Goal: Complete application form

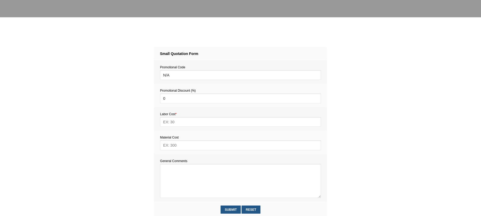
scroll to position [180, 0]
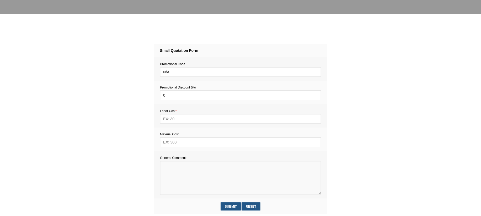
paste textarea "Estimate provision for a professional handyman (service call out and labour) to…"
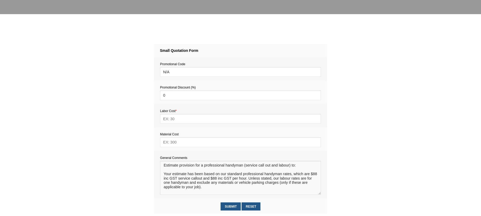
scroll to position [3, 0]
click at [169, 168] on textarea at bounding box center [240, 178] width 161 height 34
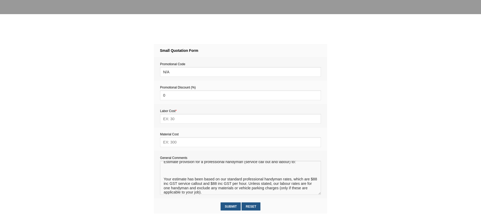
click at [166, 171] on textarea at bounding box center [240, 178] width 161 height 34
type textarea "Estimate provision for a professional handyman (service call out and labour) to…"
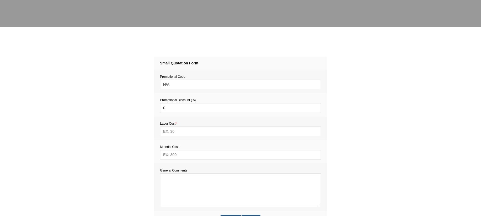
scroll to position [236, 0]
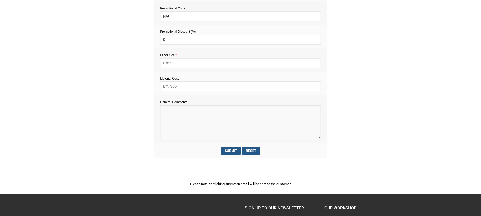
paste textarea "Estimate provision for a professional handyman (service call out and labour) to…"
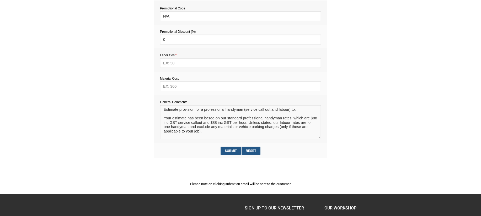
scroll to position [3, 0]
click at [171, 113] on textarea at bounding box center [240, 122] width 161 height 34
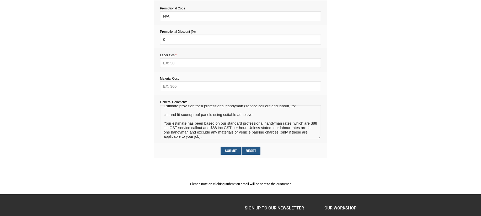
click at [164, 117] on textarea at bounding box center [240, 122] width 161 height 34
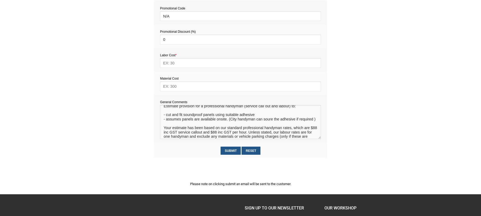
click at [239, 121] on textarea at bounding box center [240, 122] width 161 height 34
click at [269, 122] on textarea at bounding box center [240, 122] width 161 height 34
click at [268, 123] on textarea at bounding box center [240, 122] width 161 height 34
click at [267, 122] on textarea at bounding box center [240, 122] width 161 height 34
click at [272, 121] on textarea at bounding box center [240, 122] width 161 height 34
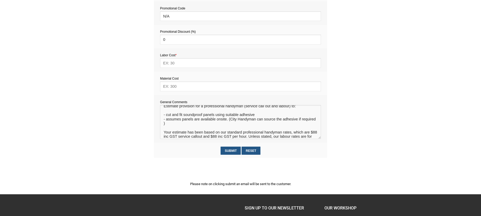
click at [256, 129] on textarea at bounding box center [240, 122] width 161 height 34
click at [178, 124] on textarea at bounding box center [240, 122] width 161 height 34
click at [184, 125] on textarea at bounding box center [240, 122] width 161 height 34
click at [193, 127] on textarea at bounding box center [240, 122] width 161 height 34
click at [181, 126] on textarea at bounding box center [240, 122] width 161 height 34
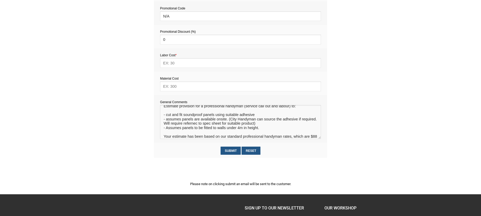
click at [204, 126] on textarea at bounding box center [240, 122] width 161 height 34
click at [262, 129] on textarea at bounding box center [240, 122] width 161 height 34
type textarea "Estimate provision for a professional handyman (service call out and labour) to…"
click at [178, 88] on input "text" at bounding box center [240, 87] width 161 height 10
type input "75"
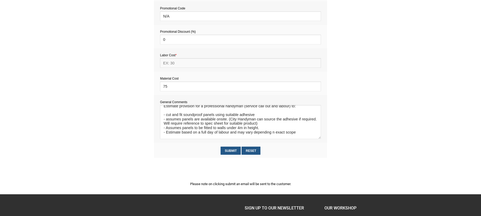
click at [175, 62] on input "text" at bounding box center [240, 63] width 161 height 10
click at [173, 66] on input "text" at bounding box center [240, 63] width 161 height 10
type input "748"
click at [231, 151] on input "Submit" at bounding box center [230, 151] width 20 height 8
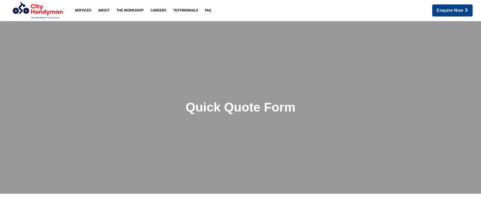
scroll to position [239, 0]
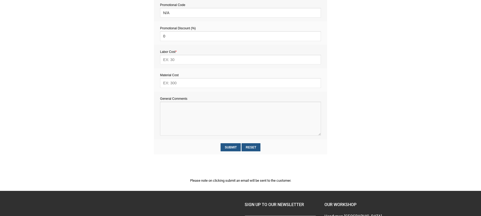
click at [178, 123] on textarea at bounding box center [240, 119] width 161 height 34
paste textarea "Estimate provision for a professional handyman (service call out and labour) to…"
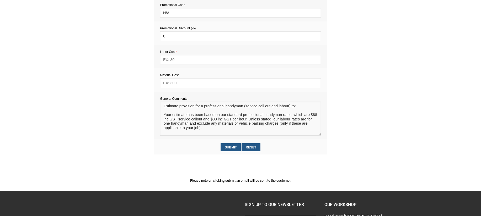
scroll to position [3, 0]
click at [169, 110] on textarea at bounding box center [240, 119] width 161 height 34
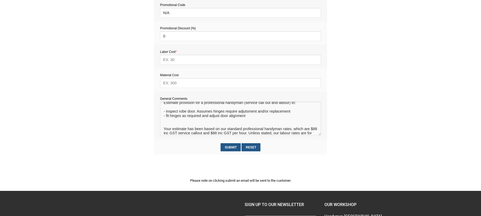
type textarea "Estimate provision for a professional handyman (service call out and labour) to…"
click at [171, 85] on input "text" at bounding box center [240, 83] width 161 height 10
type input "30"
click at [174, 61] on input "text" at bounding box center [240, 60] width 161 height 10
type input "264"
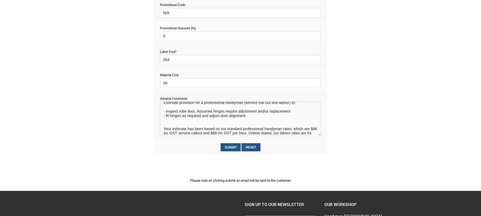
click at [245, 113] on textarea at bounding box center [240, 119] width 161 height 34
click at [246, 119] on textarea at bounding box center [240, 119] width 161 height 34
type textarea "Estimate provision for a professional handyman (service call out and labour) to…"
click at [230, 147] on input "Submit" at bounding box center [230, 147] width 20 height 8
